Goal: Information Seeking & Learning: Learn about a topic

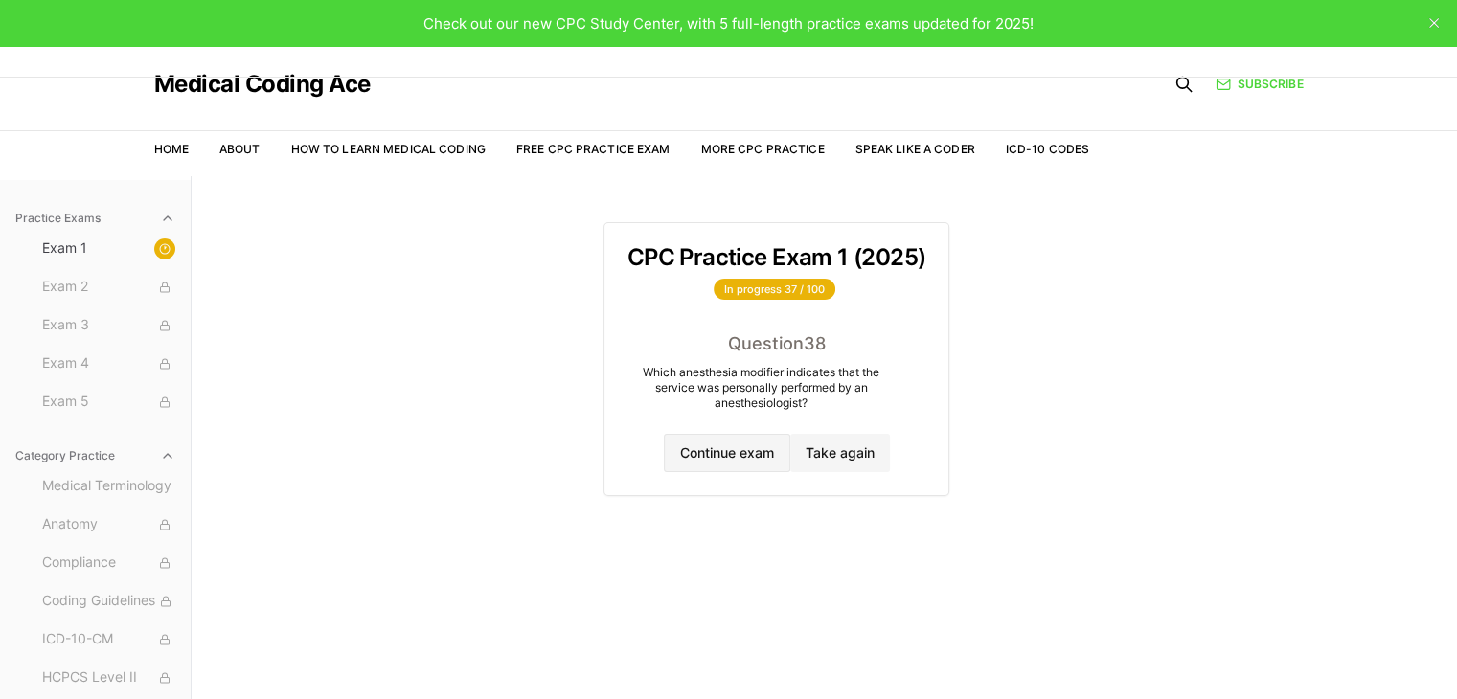
click at [743, 455] on button "Continue exam" at bounding box center [727, 453] width 126 height 38
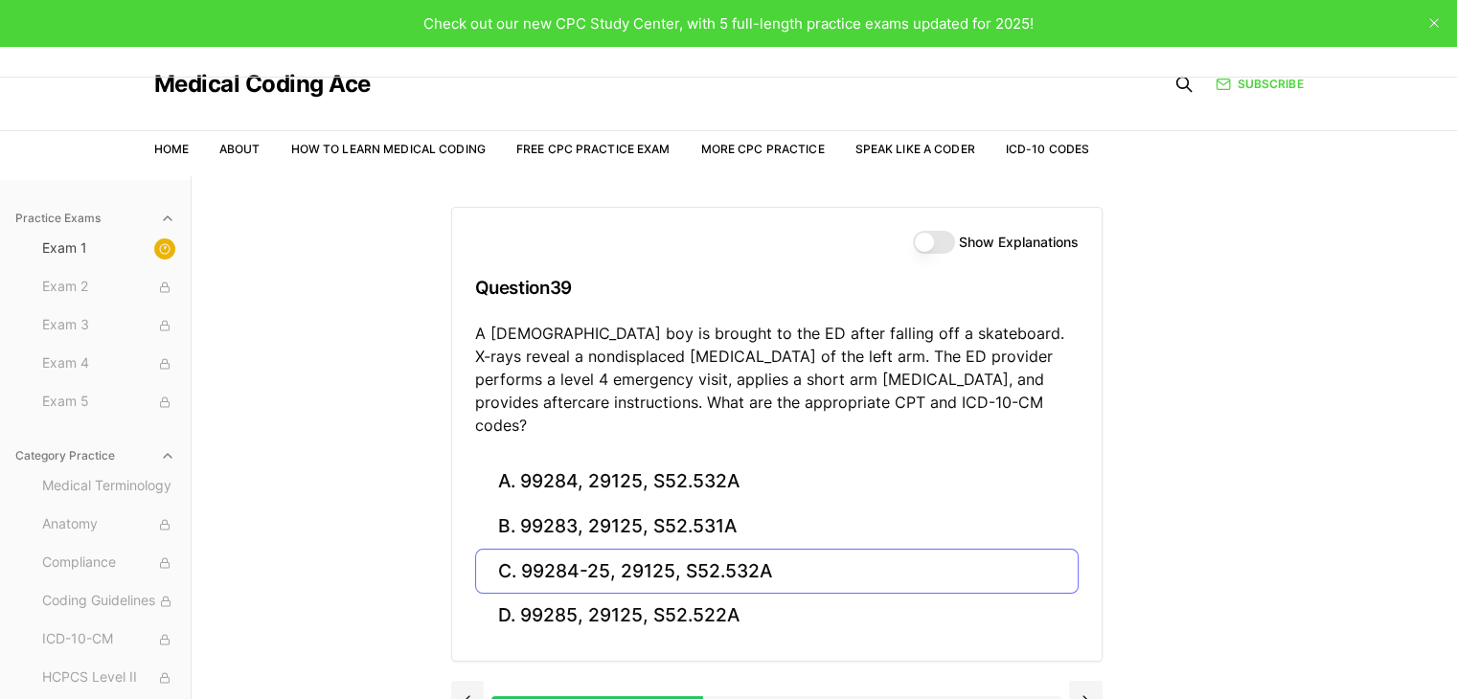
scroll to position [96, 0]
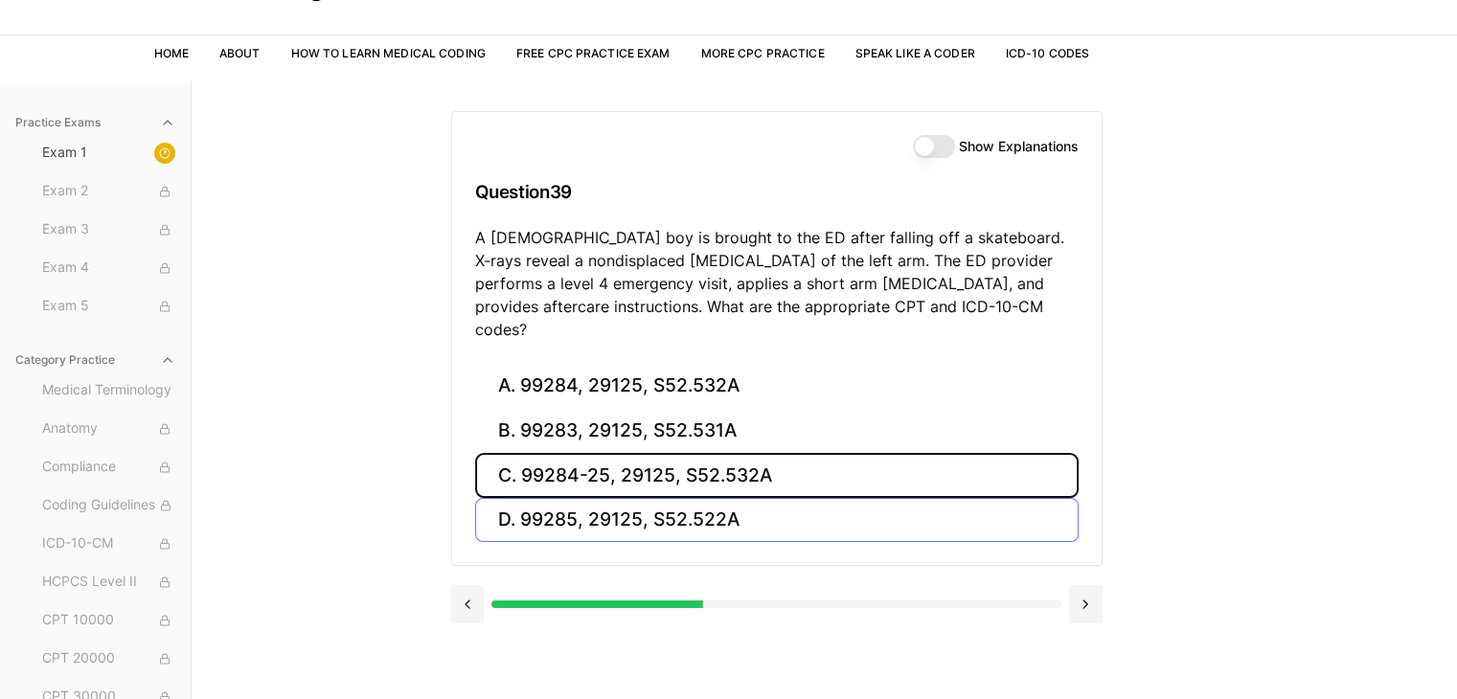
click at [678, 455] on button "C. 99284-25, 29125, S52.532A" at bounding box center [777, 475] width 604 height 45
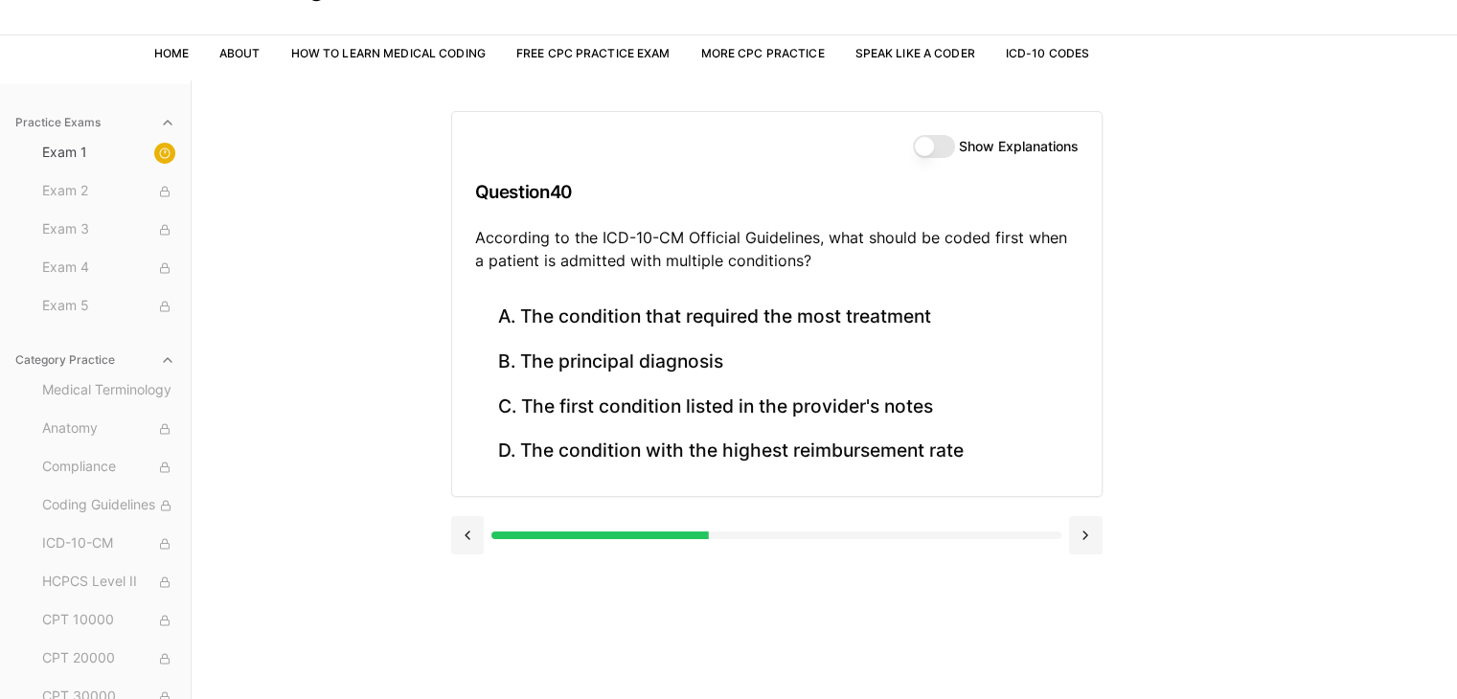
click at [939, 145] on button "Show Explanations" at bounding box center [934, 146] width 42 height 23
click at [479, 541] on button at bounding box center [468, 535] width 34 height 38
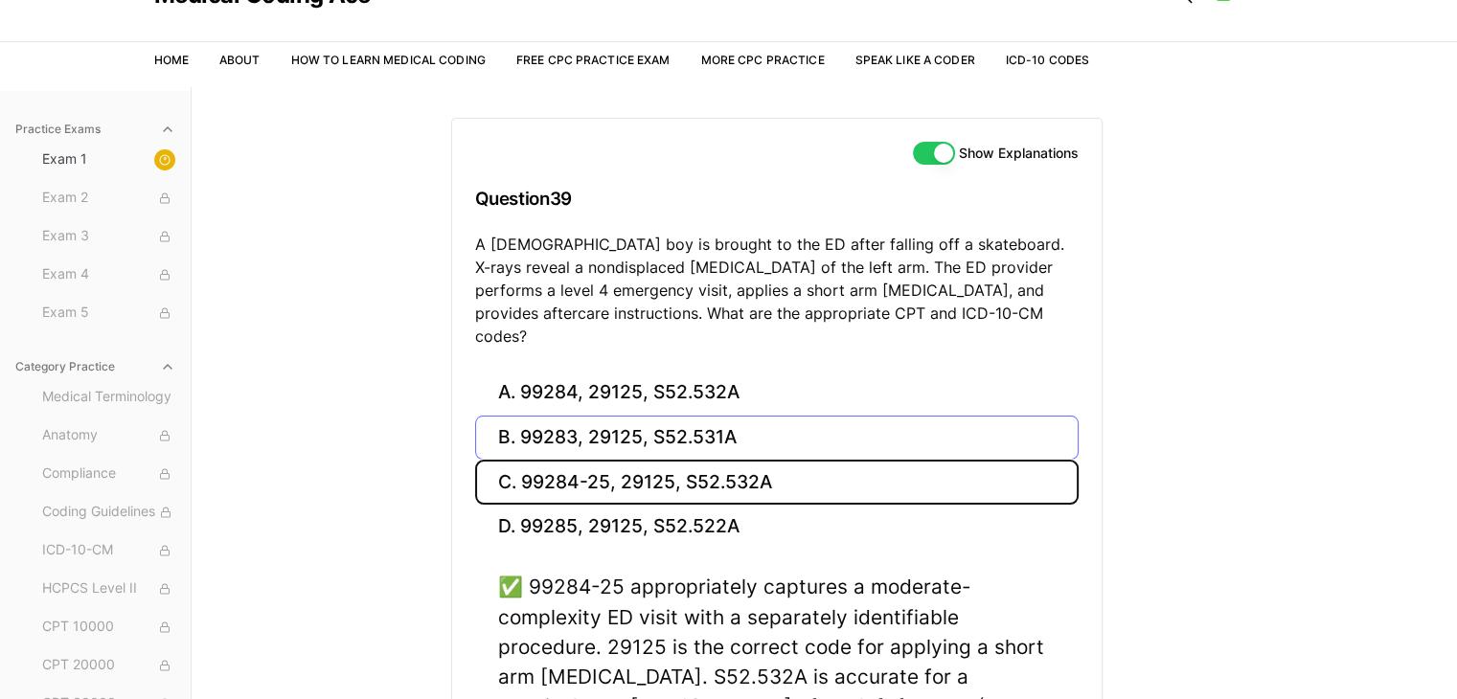
scroll to position [269, 0]
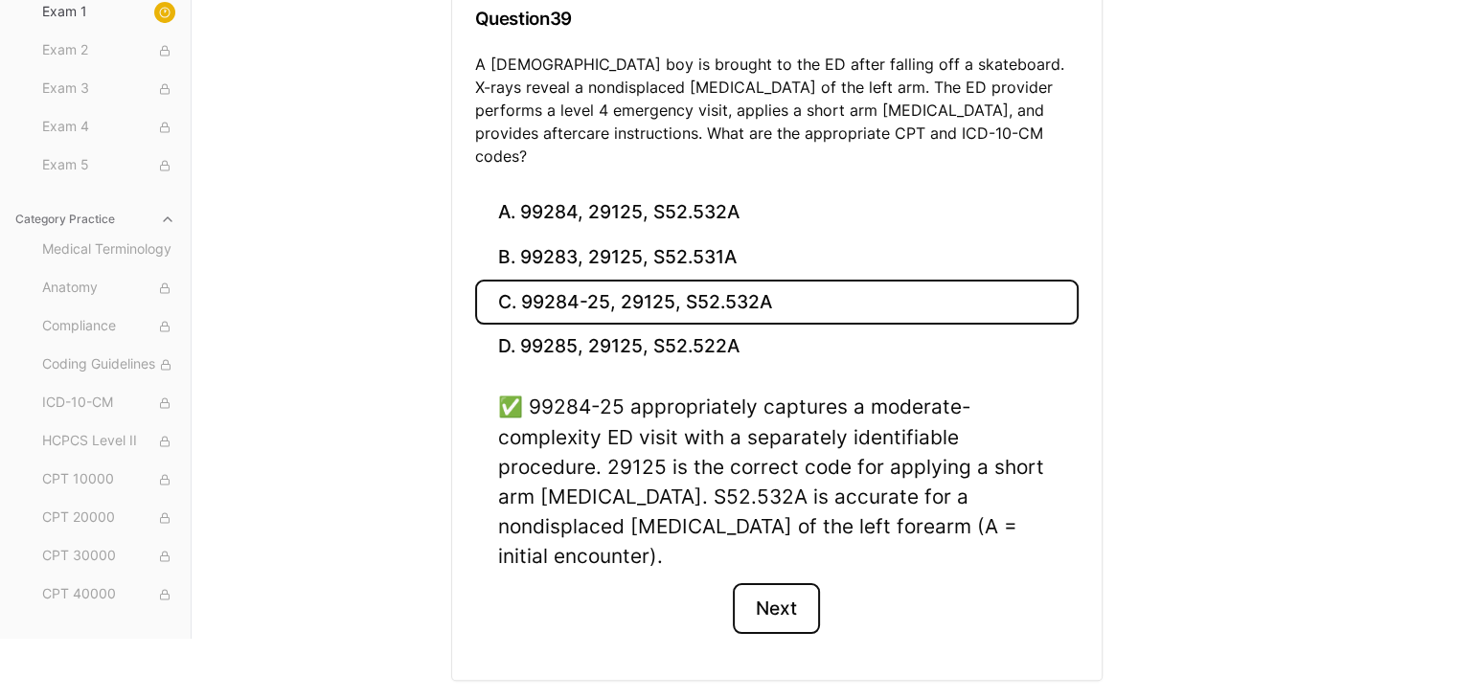
click at [762, 583] on button "Next" at bounding box center [776, 609] width 87 height 52
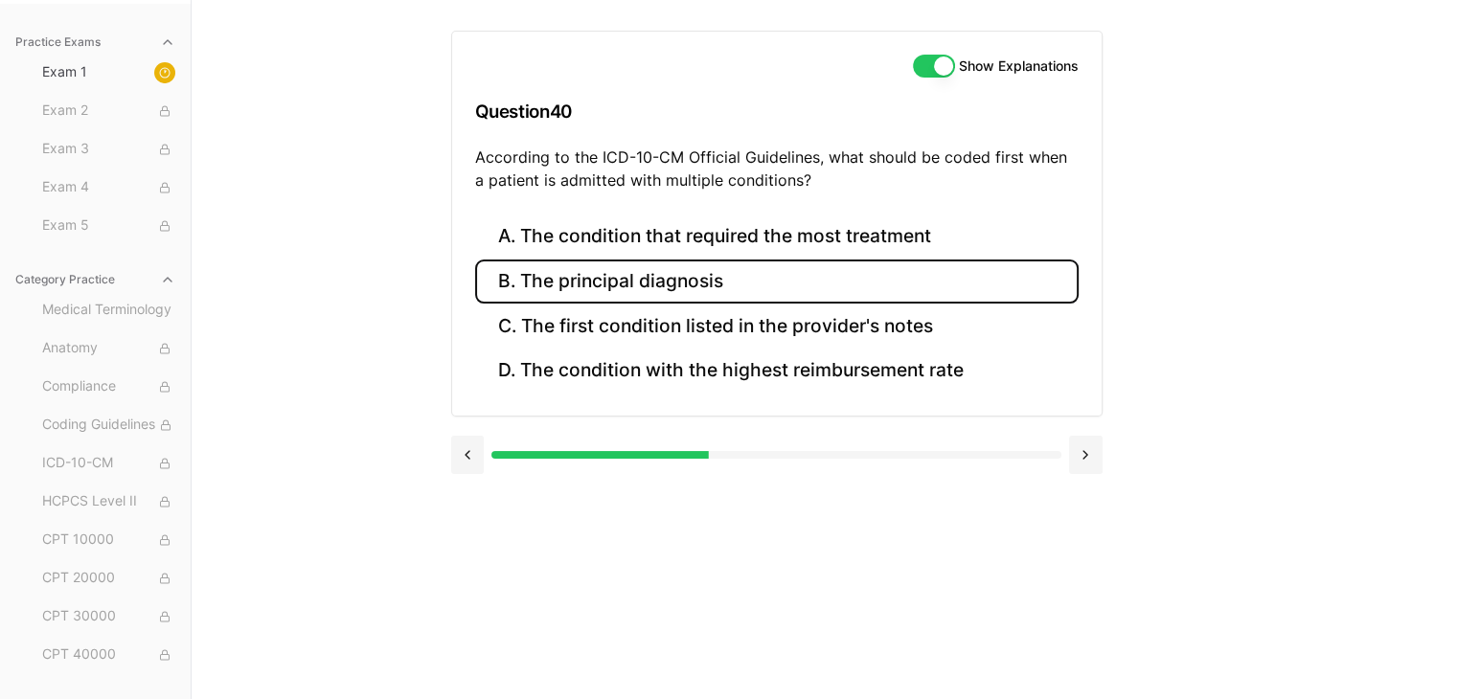
click at [690, 286] on button "B. The principal diagnosis" at bounding box center [777, 282] width 604 height 45
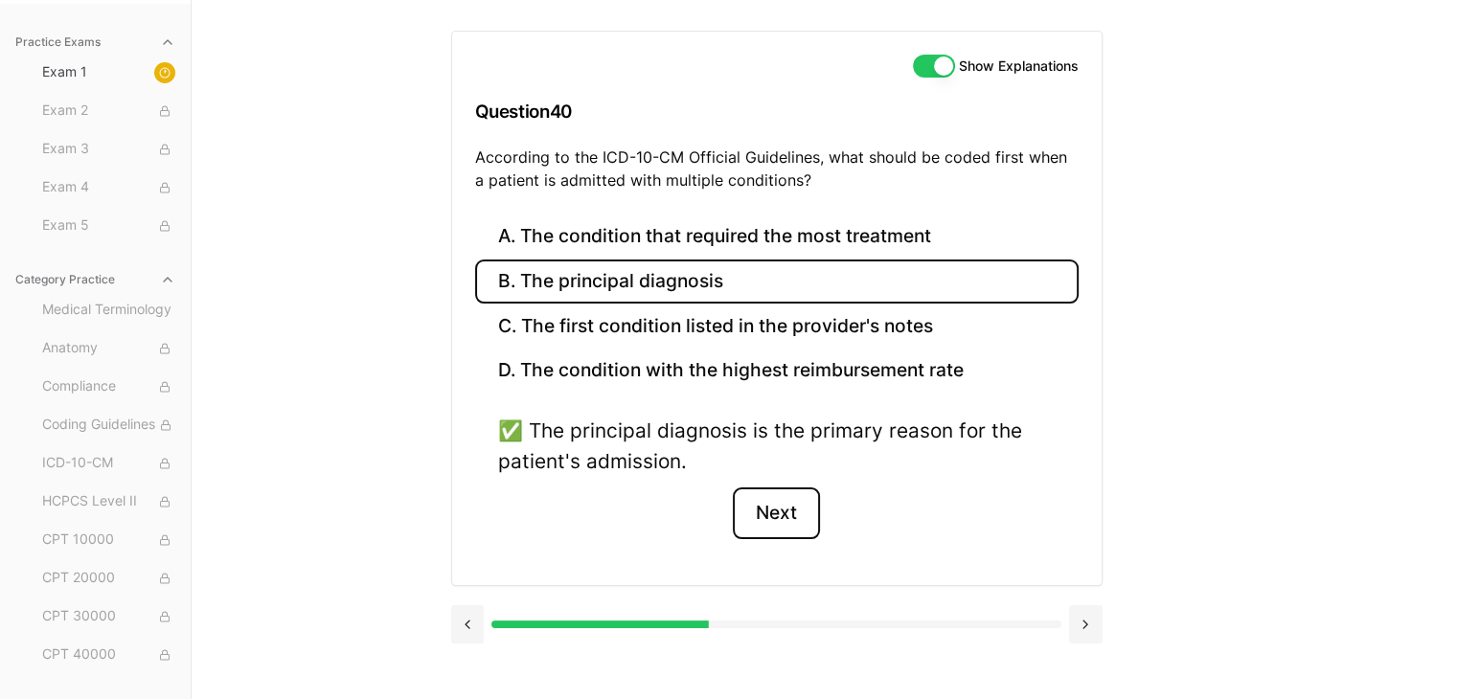
click at [778, 518] on button "Next" at bounding box center [776, 514] width 87 height 52
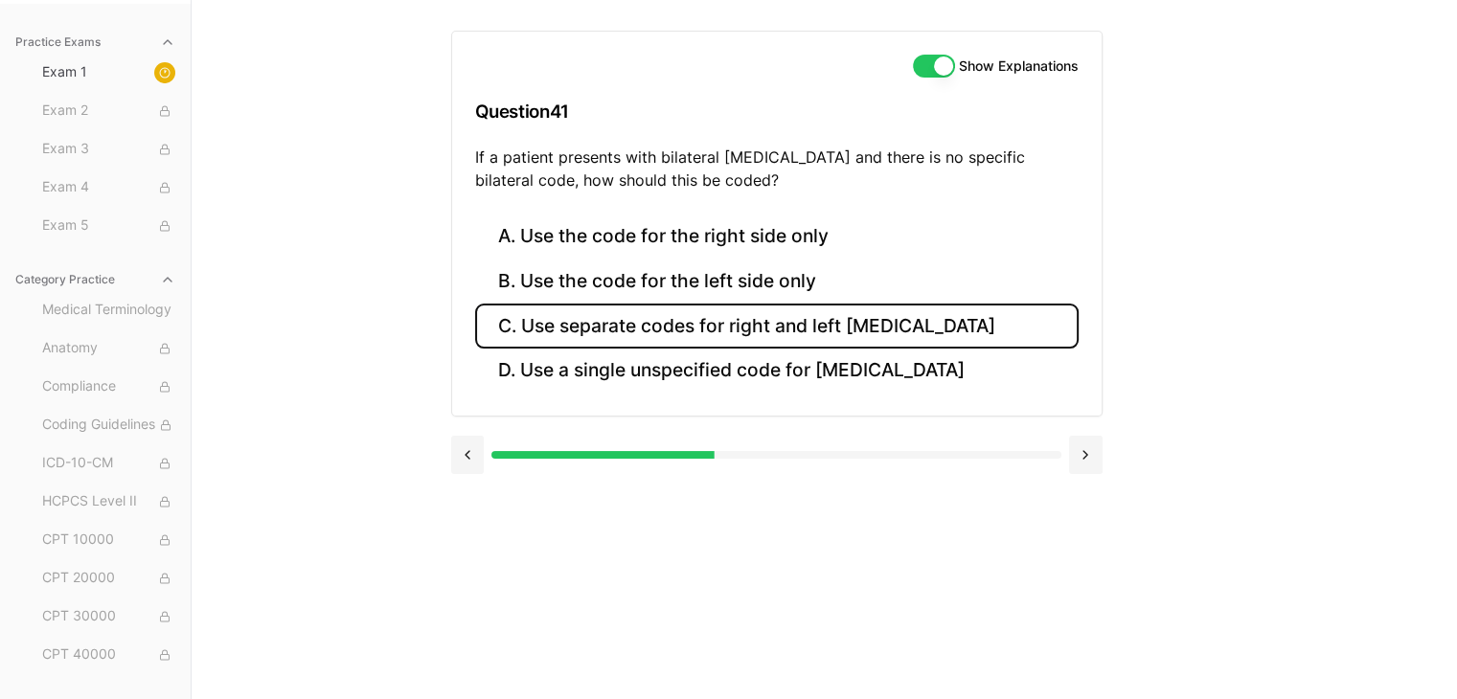
click at [720, 328] on button "C. Use separate codes for right and left [MEDICAL_DATA]" at bounding box center [777, 326] width 604 height 45
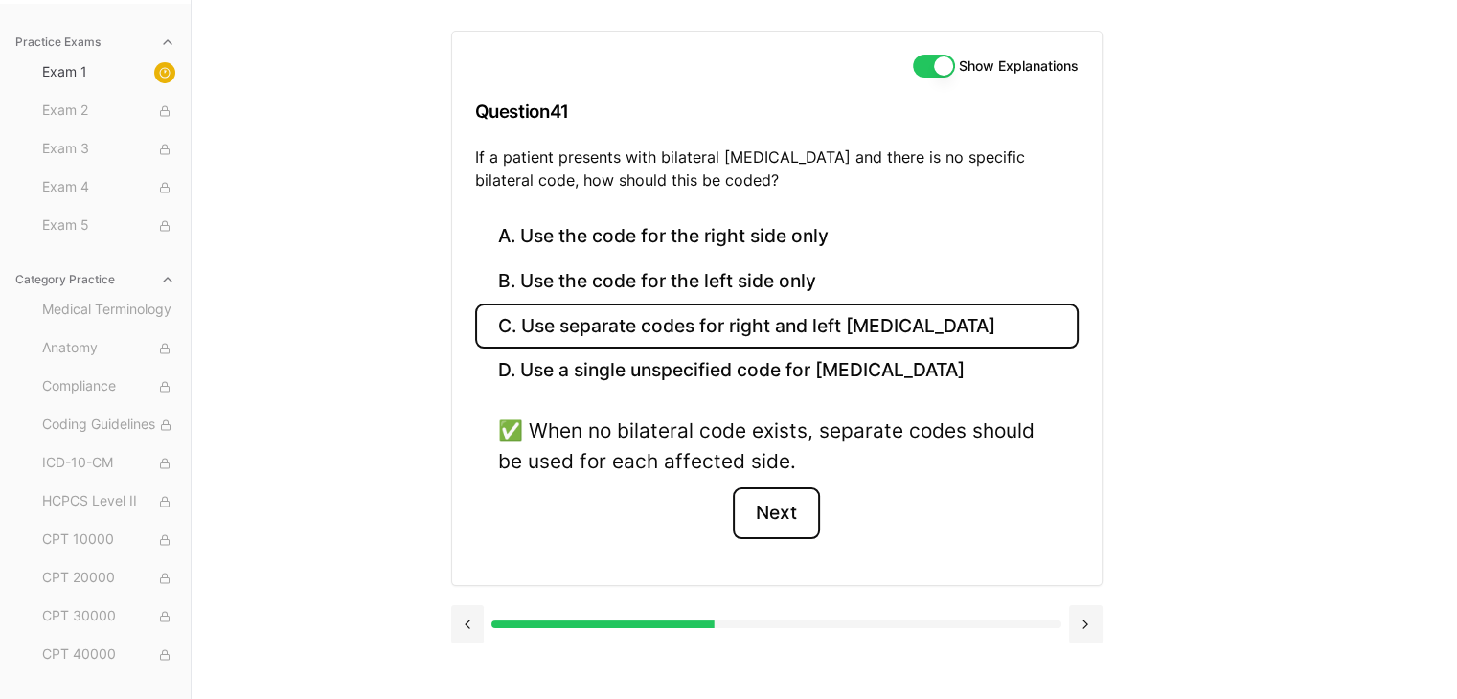
click at [758, 509] on button "Next" at bounding box center [776, 514] width 87 height 52
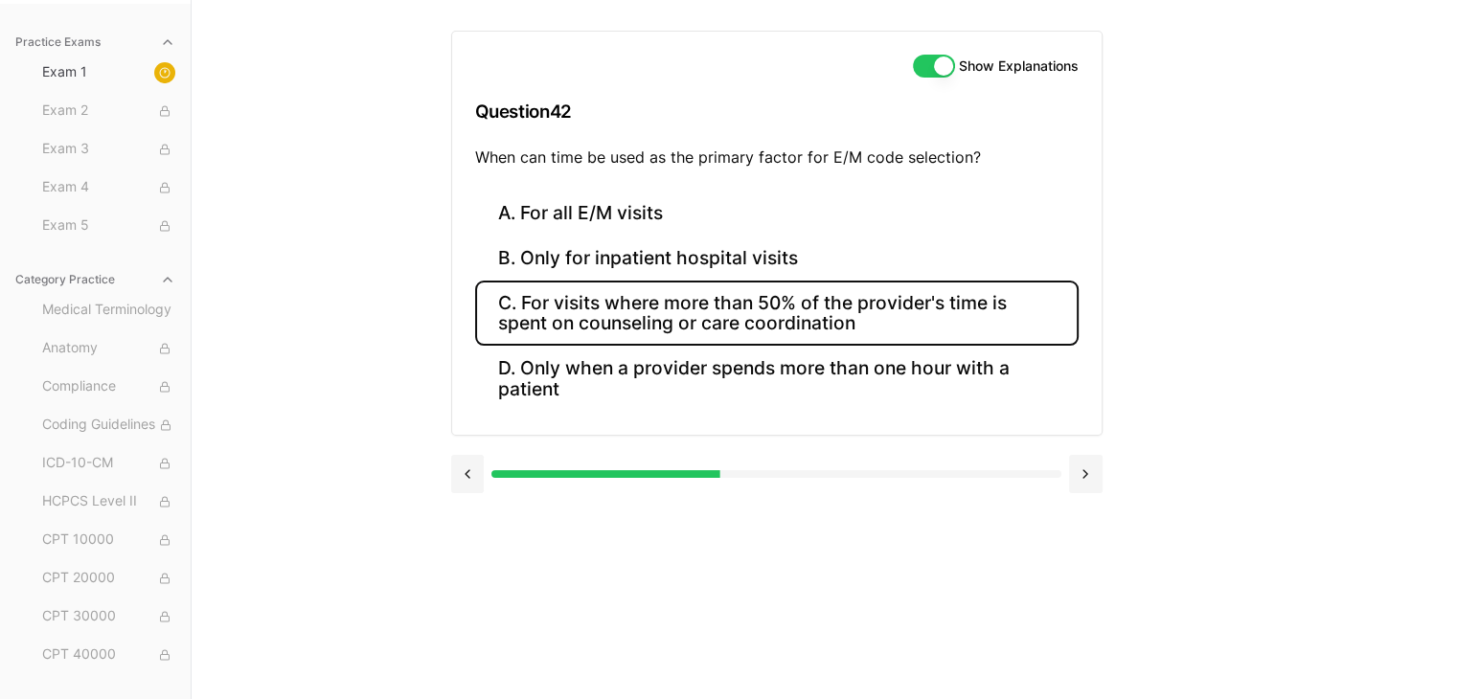
click at [648, 307] on button "C. For visits where more than 50% of the provider's time is spent on counseling…" at bounding box center [777, 313] width 604 height 65
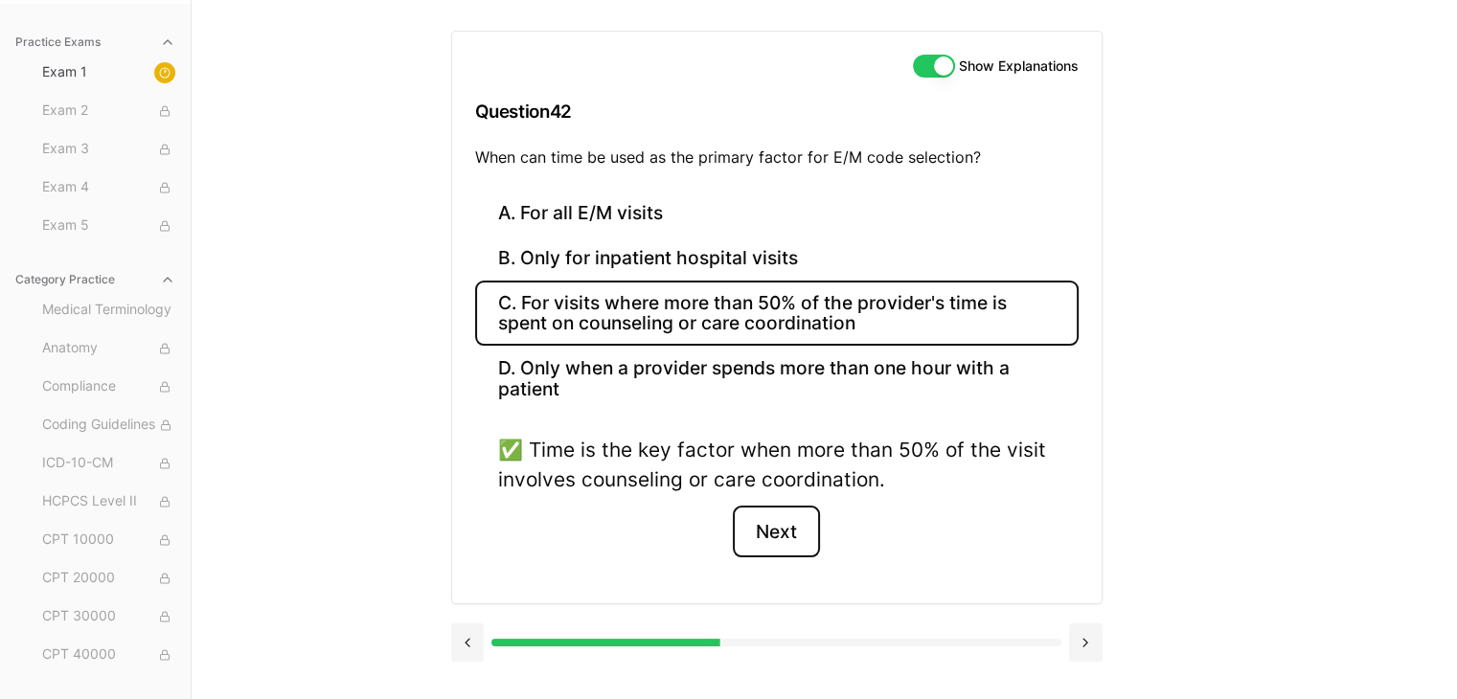
click at [786, 525] on button "Next" at bounding box center [776, 532] width 87 height 52
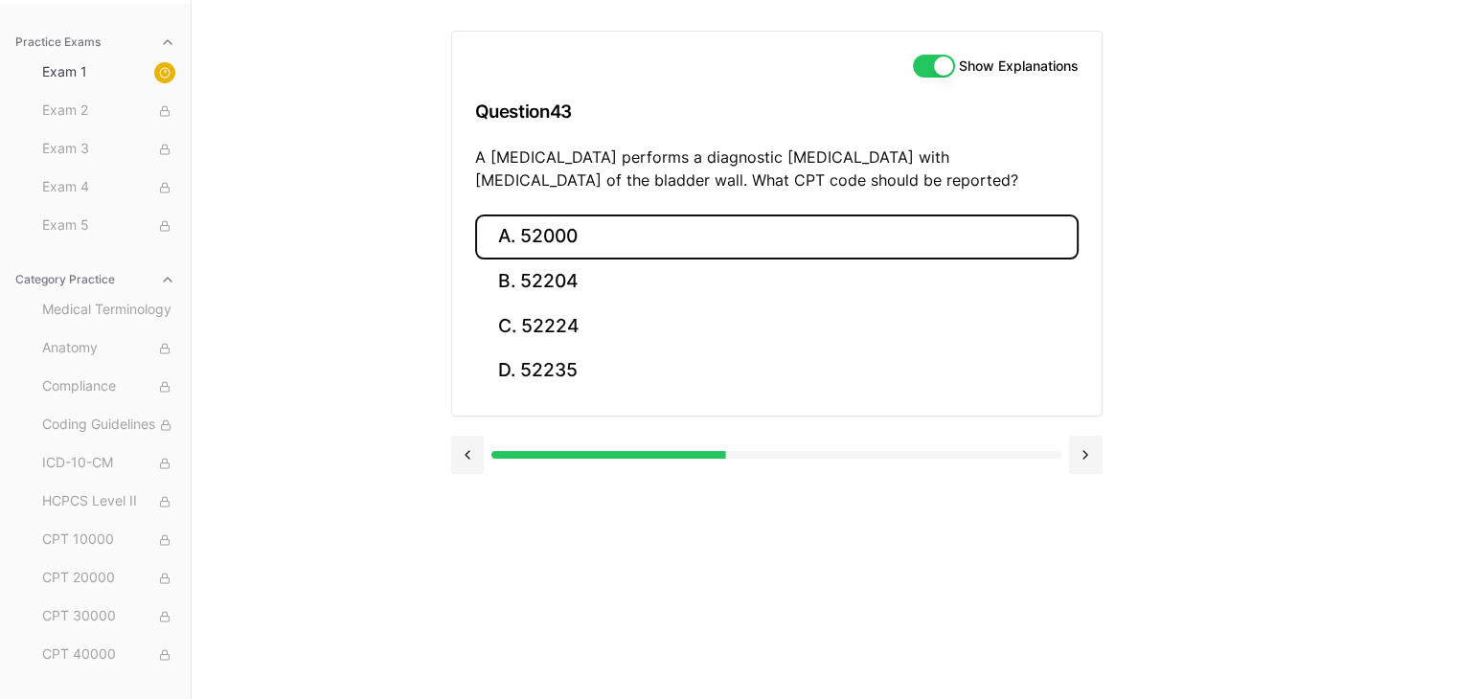
click at [555, 233] on button "A. 52000" at bounding box center [777, 237] width 604 height 45
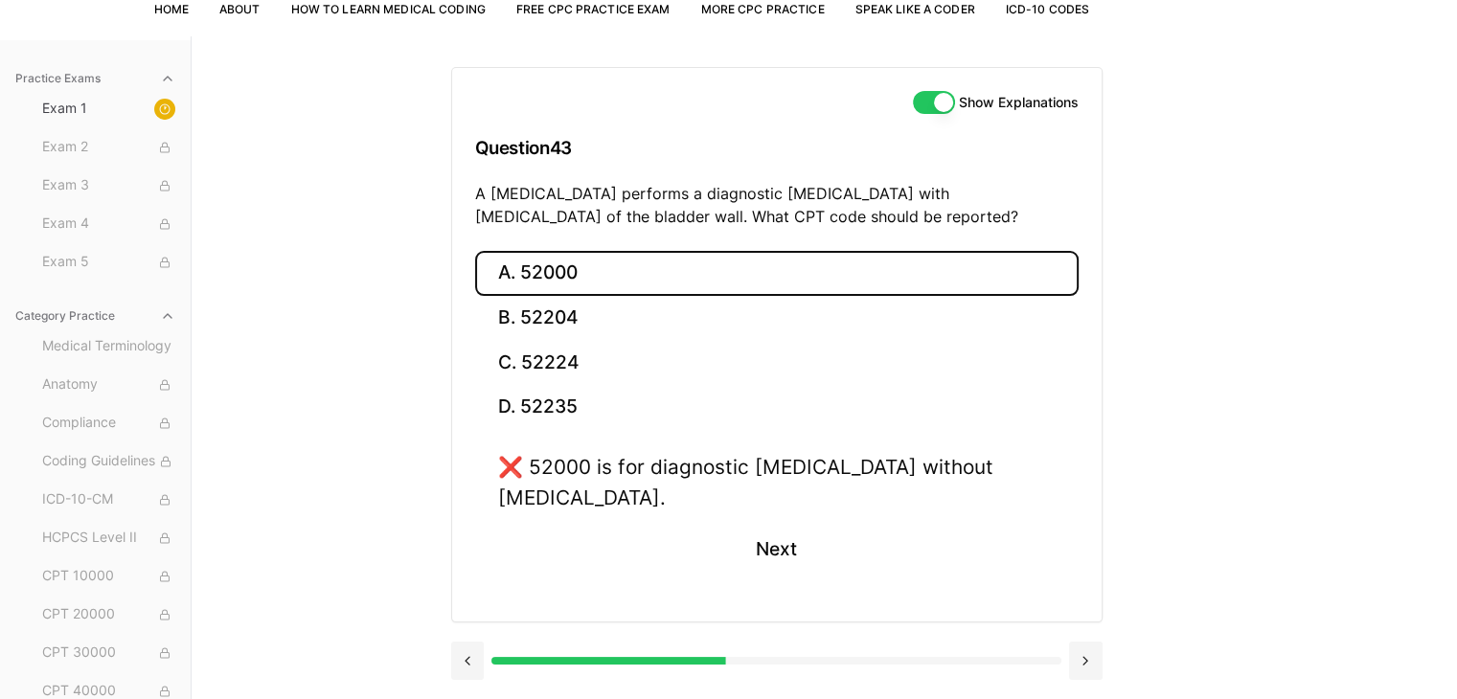
scroll to position [80, 0]
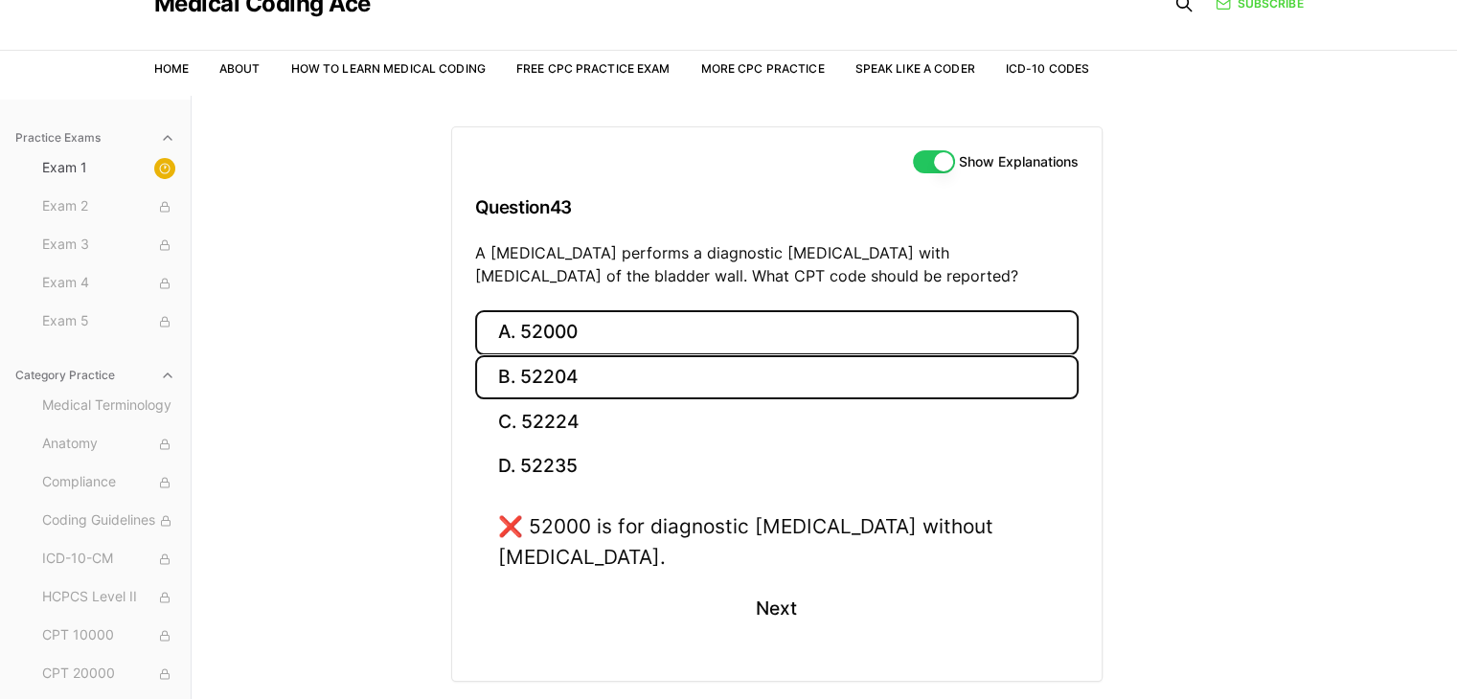
click at [582, 376] on button "B. 52204" at bounding box center [777, 377] width 604 height 45
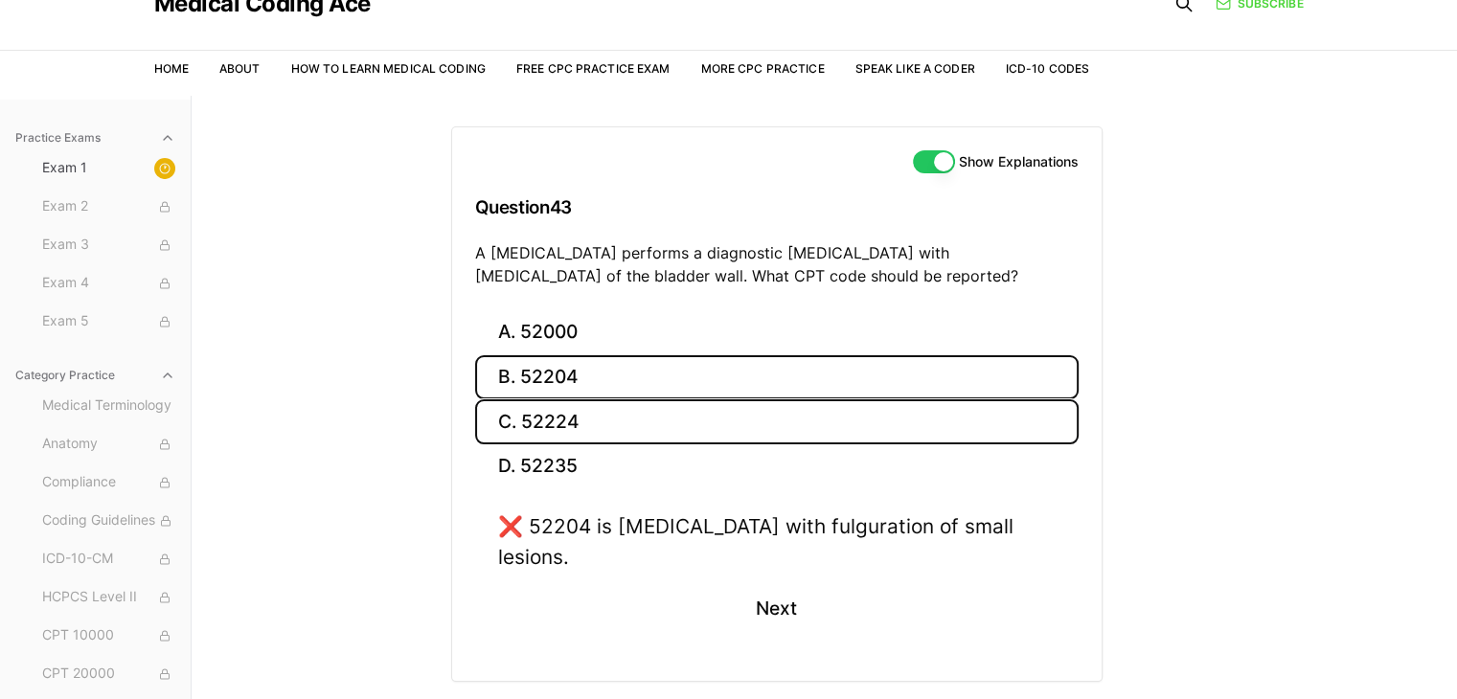
click at [558, 419] on button "C. 52224" at bounding box center [777, 421] width 604 height 45
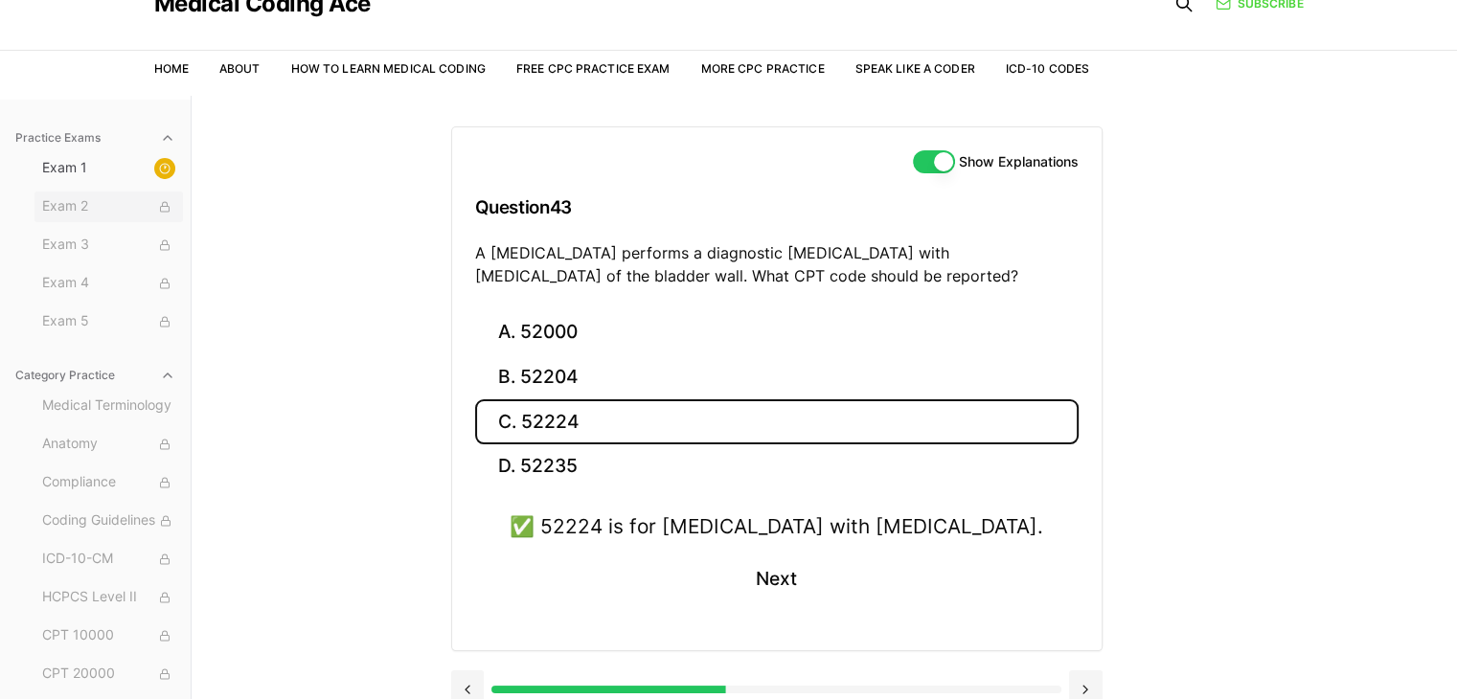
click at [80, 212] on span "Exam 2" at bounding box center [108, 206] width 133 height 21
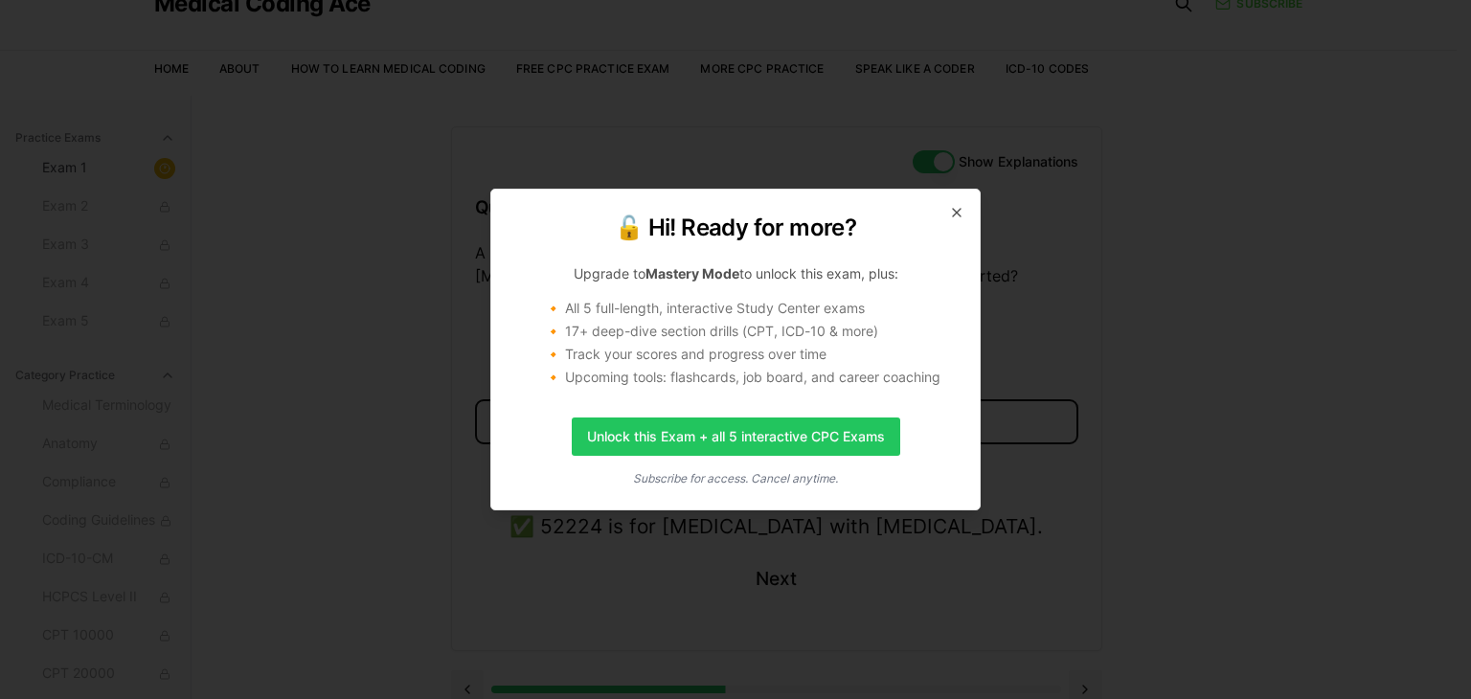
click at [959, 211] on icon "button" at bounding box center [956, 212] width 15 height 15
